Goal: Information Seeking & Learning: Learn about a topic

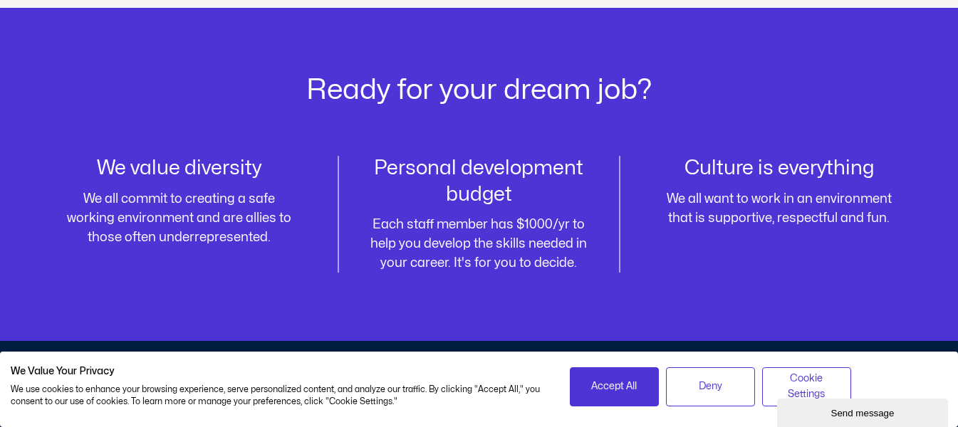
scroll to position [1684, 0]
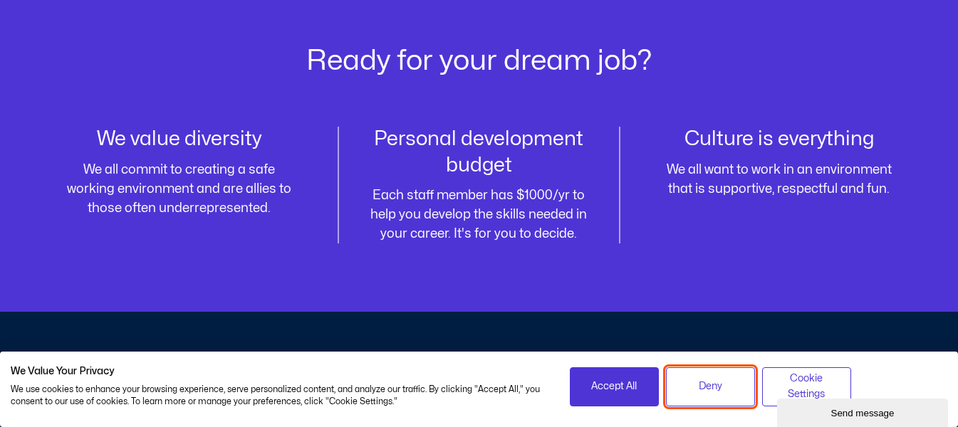
click at [715, 392] on span "Deny" at bounding box center [711, 387] width 24 height 16
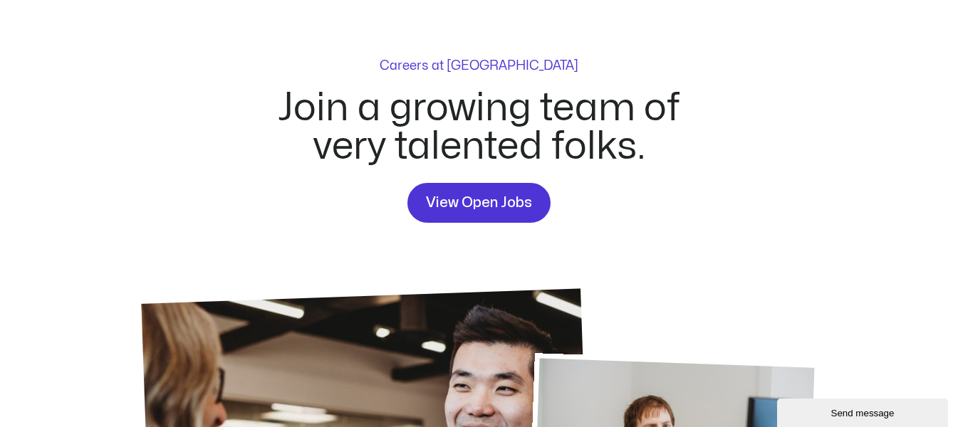
scroll to position [0, 0]
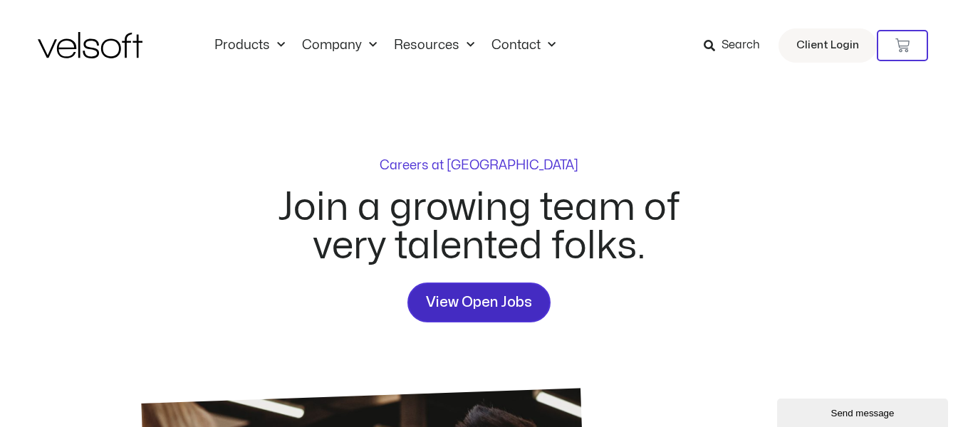
click at [506, 305] on span "View Open Jobs" at bounding box center [479, 302] width 106 height 23
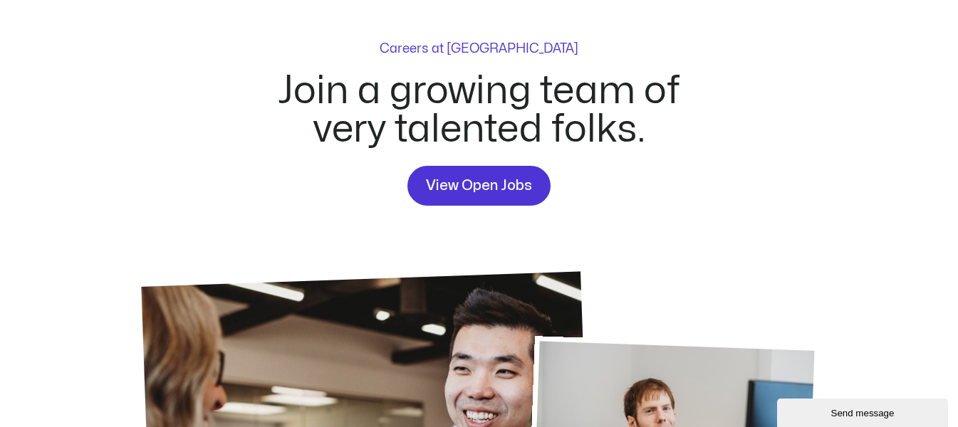
scroll to position [118, 0]
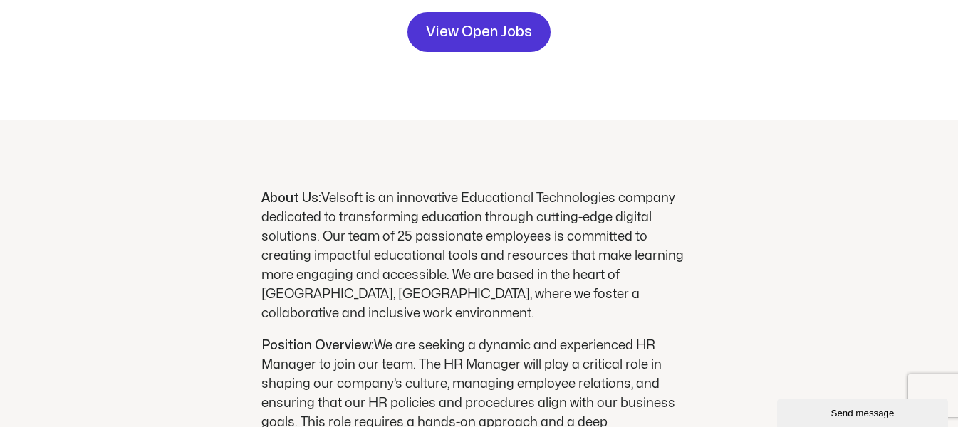
scroll to position [310, 0]
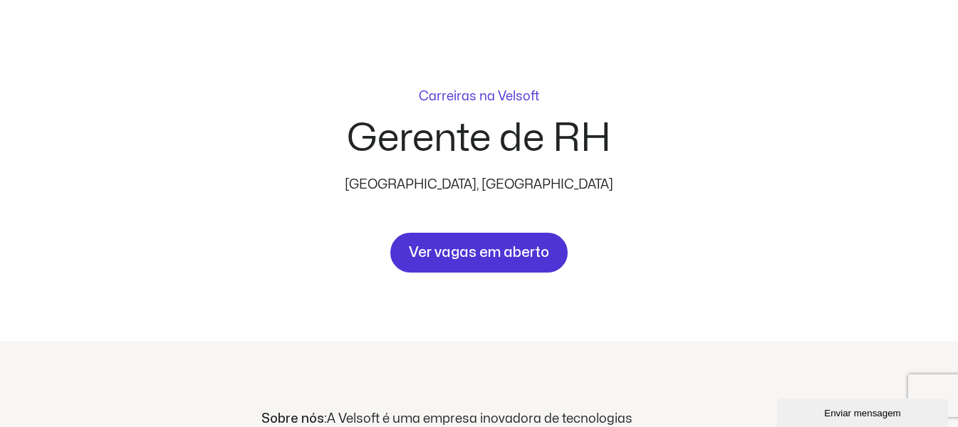
scroll to position [0, 0]
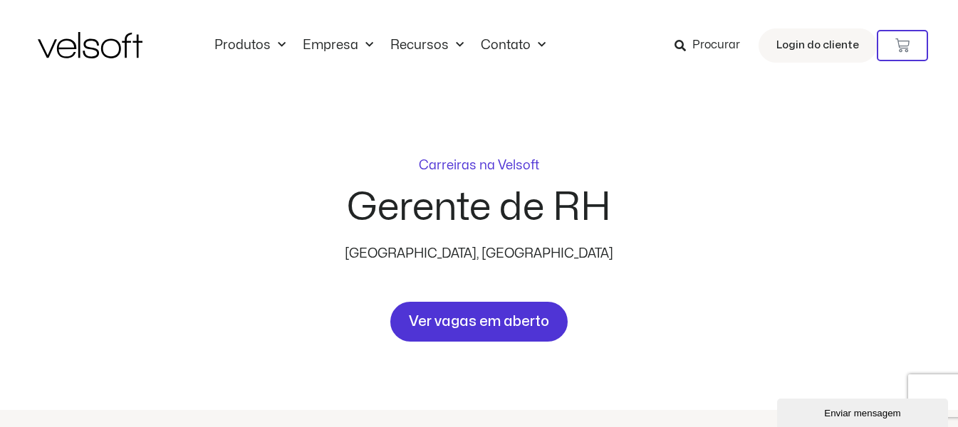
click at [465, 256] on font "[GEOGRAPHIC_DATA], [GEOGRAPHIC_DATA]" at bounding box center [479, 254] width 269 height 12
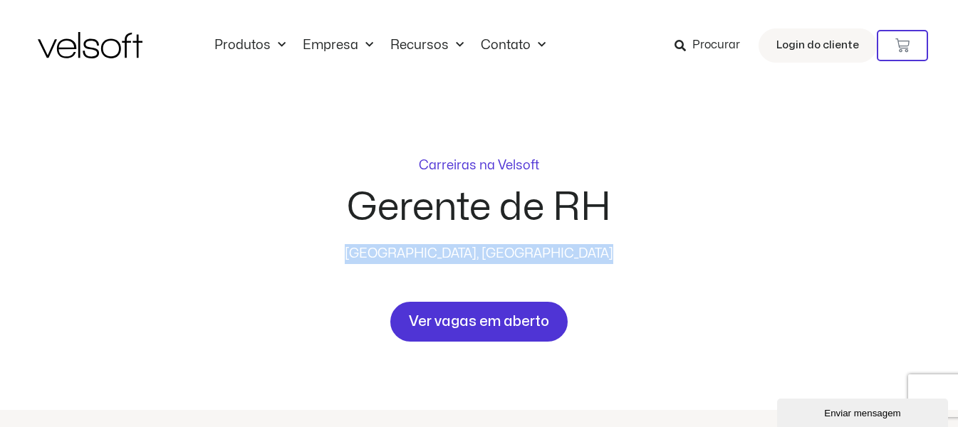
click at [465, 256] on font "[GEOGRAPHIC_DATA], [GEOGRAPHIC_DATA]" at bounding box center [479, 254] width 269 height 12
click at [704, 296] on div "Carreiras na Velsoft Gerente de RH [GEOGRAPHIC_DATA], [GEOGRAPHIC_DATA] Ver vag…" at bounding box center [480, 251] width 512 height 183
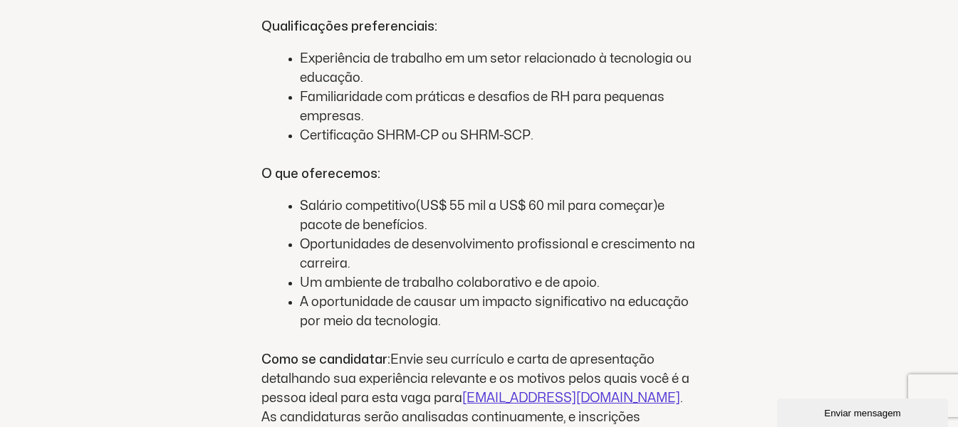
scroll to position [1443, 0]
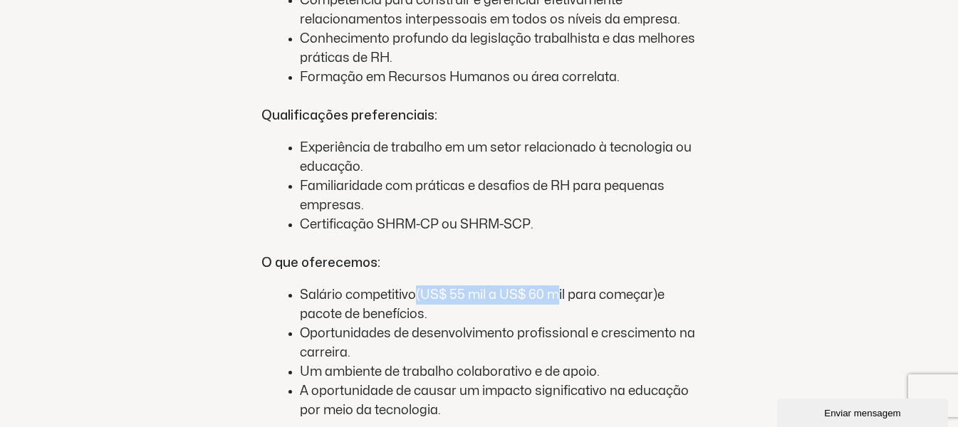
drag, startPoint x: 418, startPoint y: 256, endPoint x: 561, endPoint y: 254, distance: 143.2
click at [561, 289] on font "(US$ 55 mil a US$ 60 mil para começar)" at bounding box center [537, 295] width 242 height 12
click at [532, 286] on li "Salário competitivo (US$ 55 mil a US$ 60 mil para começar) e pacote de benefíci…" at bounding box center [499, 305] width 398 height 38
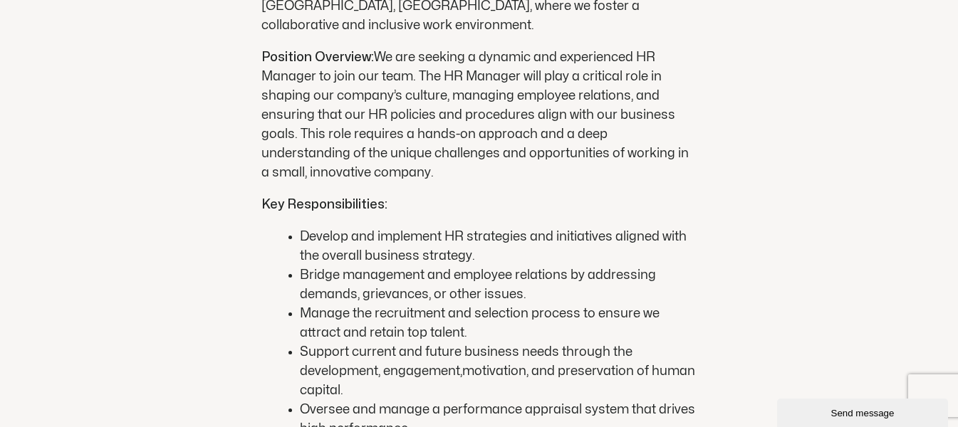
scroll to position [559, 0]
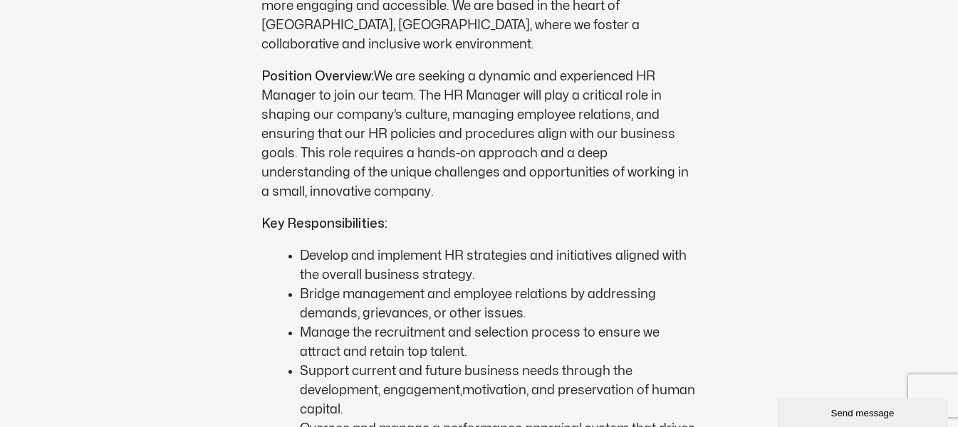
click at [416, 93] on span "We are seeking a dynamic and experienced HR Manager to join our team. The HR Ma…" at bounding box center [474, 135] width 427 height 128
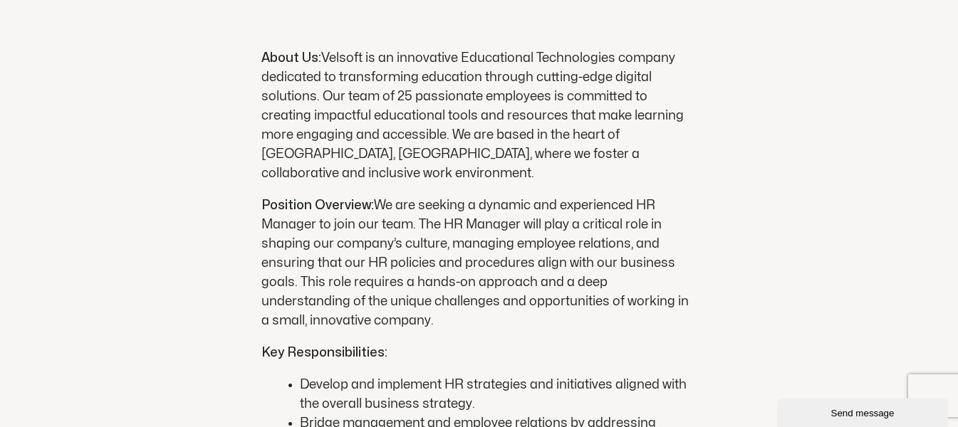
scroll to position [420, 0]
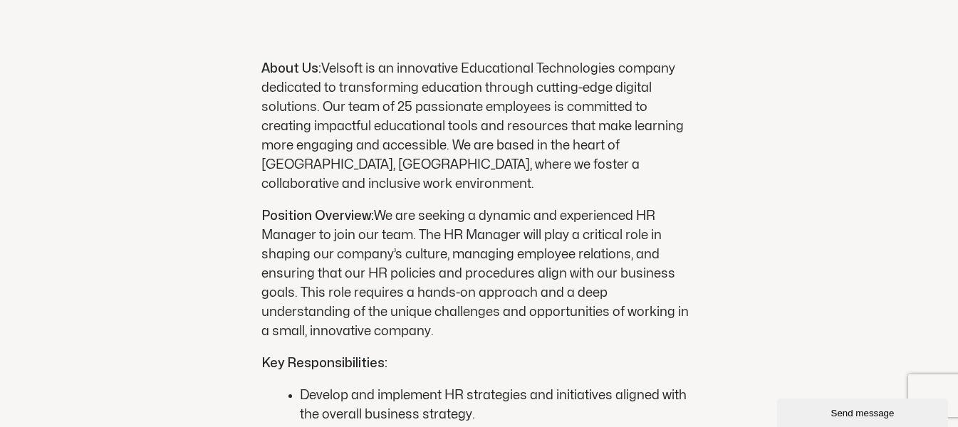
click at [423, 167] on span "Velsoft is an innovative Educational Technologies company dedicated to transfor…" at bounding box center [472, 127] width 422 height 128
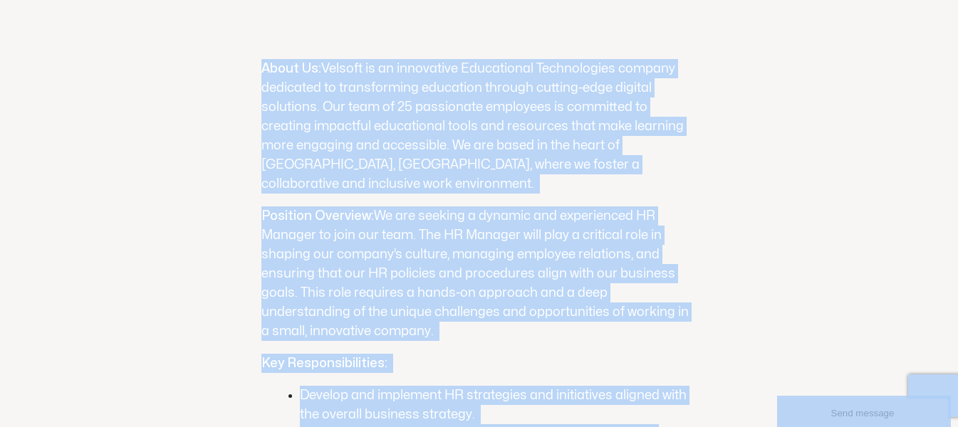
copy body "Skip to content Products All Products Content ILT Courseware Storyline 360 Cour…"
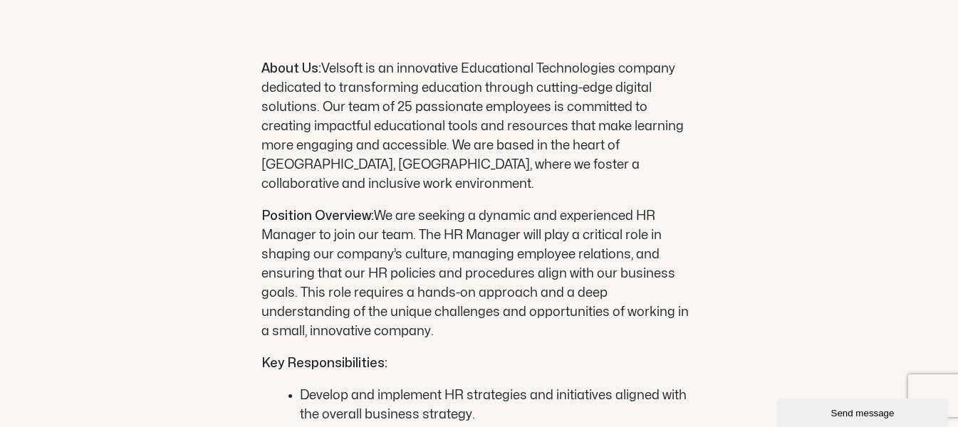
click at [462, 156] on p "About Us: Velsoft is an innovative Educational Technologies company dedicated t…" at bounding box center [479, 126] width 436 height 135
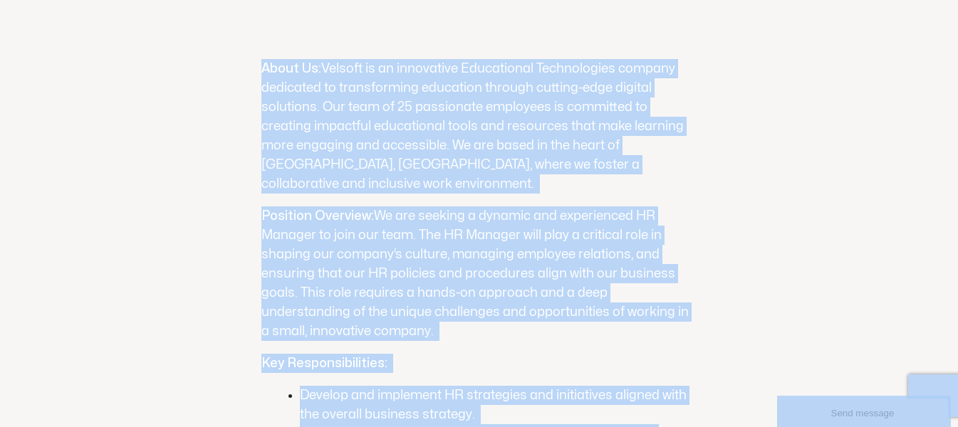
copy body "Skip to content Products All Products Content ILT Courseware Storyline 360 Cour…"
click at [457, 158] on span "Velsoft is an innovative Educational Technologies company dedicated to transfor…" at bounding box center [472, 127] width 422 height 128
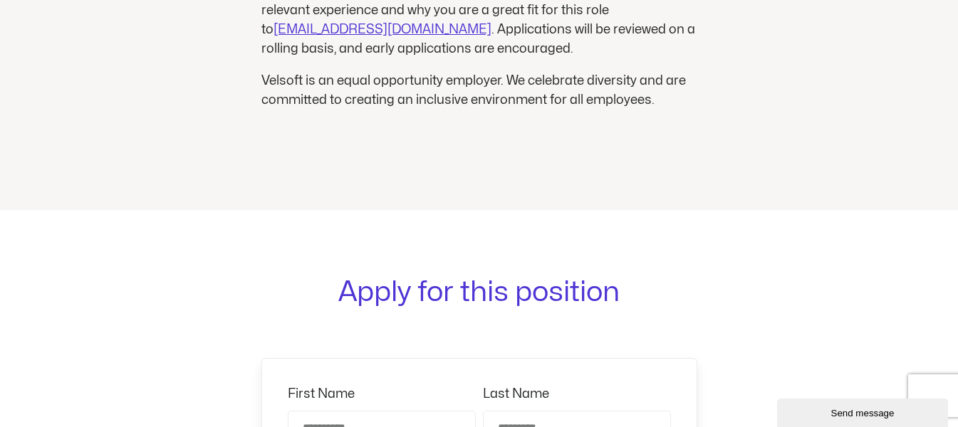
scroll to position [1369, 0]
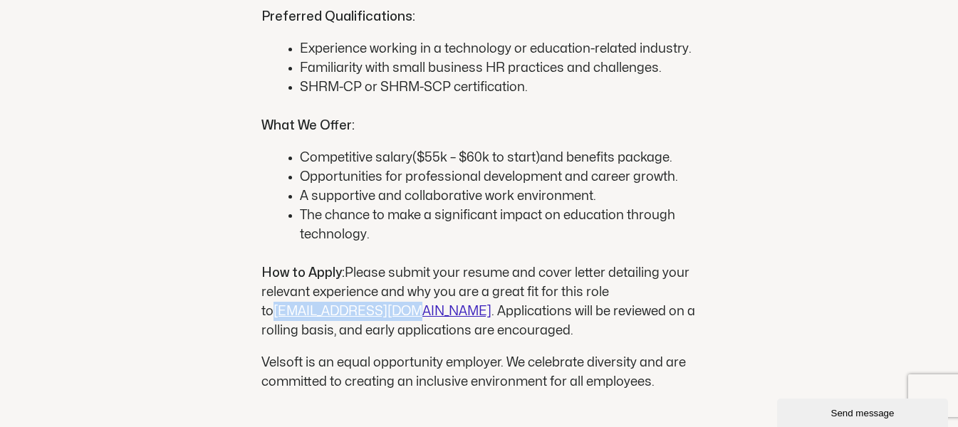
drag, startPoint x: 388, startPoint y: 293, endPoint x: 264, endPoint y: 296, distance: 124.0
click at [264, 296] on p "How to Apply: Please submit your resume and cover letter detailing your relevan…" at bounding box center [479, 302] width 436 height 77
copy span "[EMAIL_ADDRESS][DOMAIN_NAME]"
click at [556, 206] on li "The chance to make a significant impact on education through technology." at bounding box center [499, 225] width 398 height 38
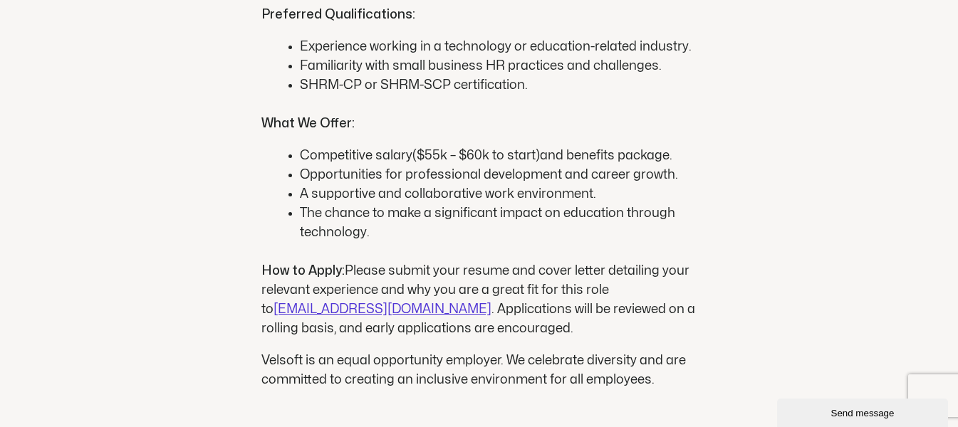
scroll to position [1372, 0]
